Goal: Transaction & Acquisition: Purchase product/service

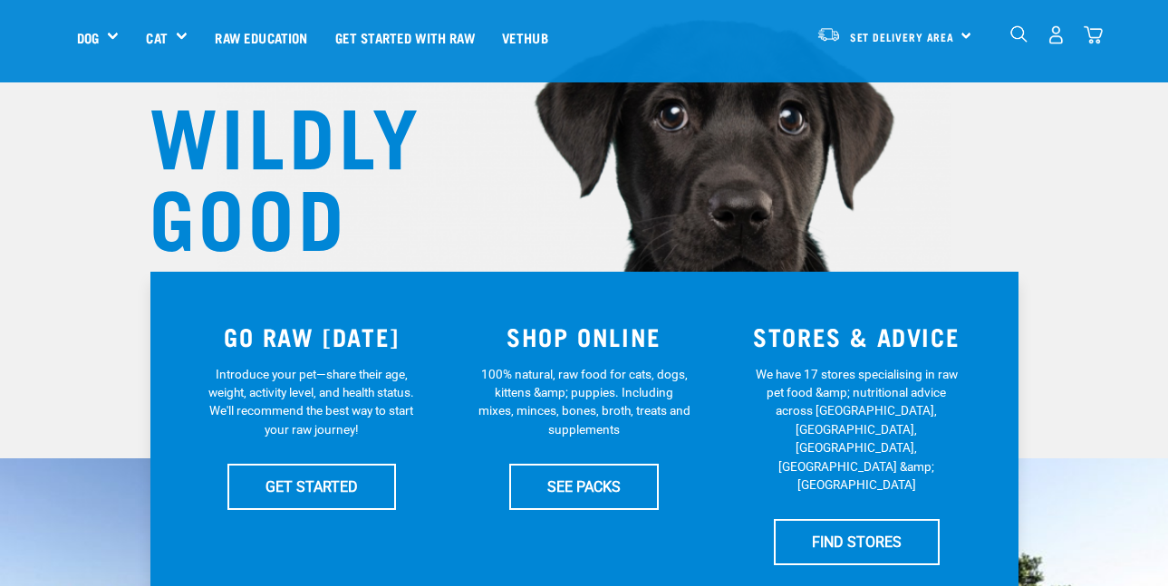
scroll to position [165, 0]
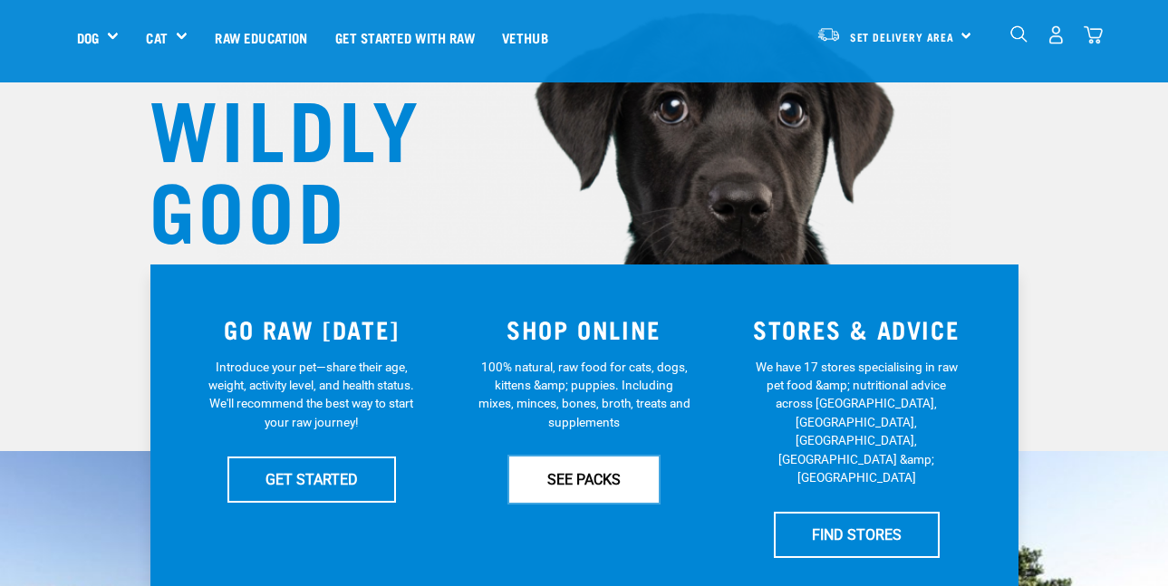
click at [578, 463] on link "SEE PACKS" at bounding box center [583, 479] width 149 height 45
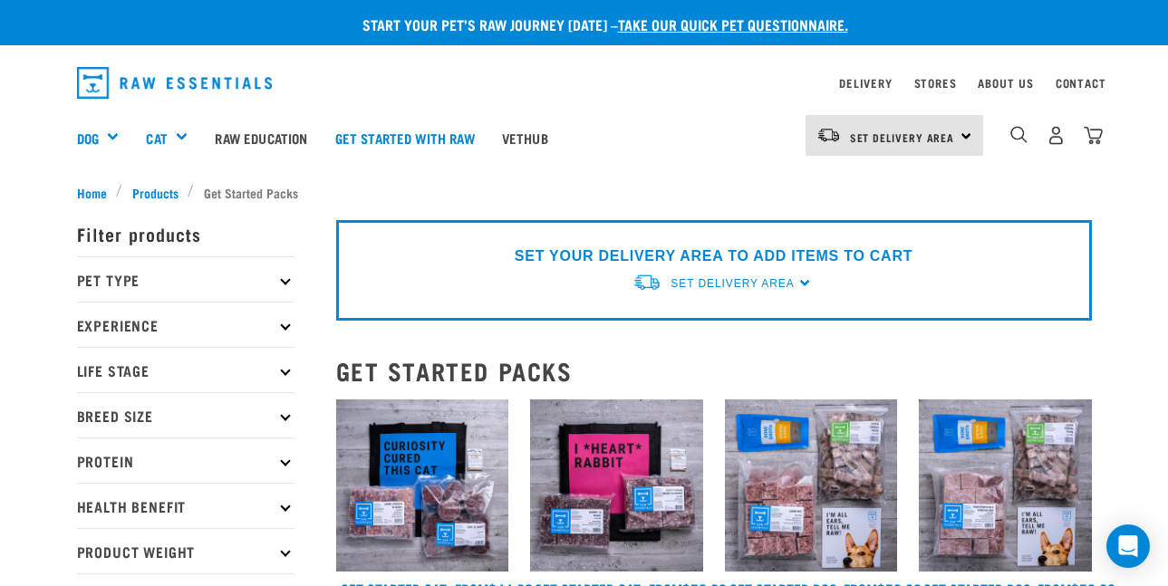
click at [802, 282] on div "SET YOUR DELIVERY AREA TO ADD ITEMS TO CART Set Delivery Area [GEOGRAPHIC_DATA]…" at bounding box center [713, 270] width 755 height 101
click at [772, 284] on span "Set Delivery Area" at bounding box center [731, 283] width 123 height 13
click at [743, 136] on div "Dog Shop All Dog Get Started Packs Wildly Good Meal Packs Shop By Category" at bounding box center [589, 137] width 1025 height 72
